Goal: Navigation & Orientation: Go to known website

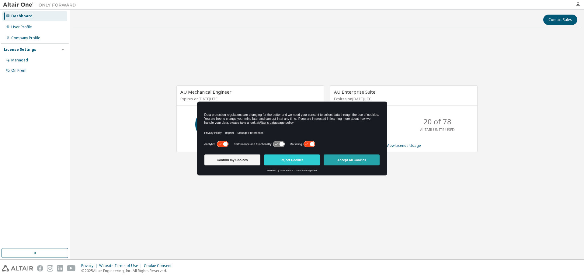
click at [355, 159] on button "Accept All Cookies" at bounding box center [352, 159] width 56 height 11
